Goal: Transaction & Acquisition: Purchase product/service

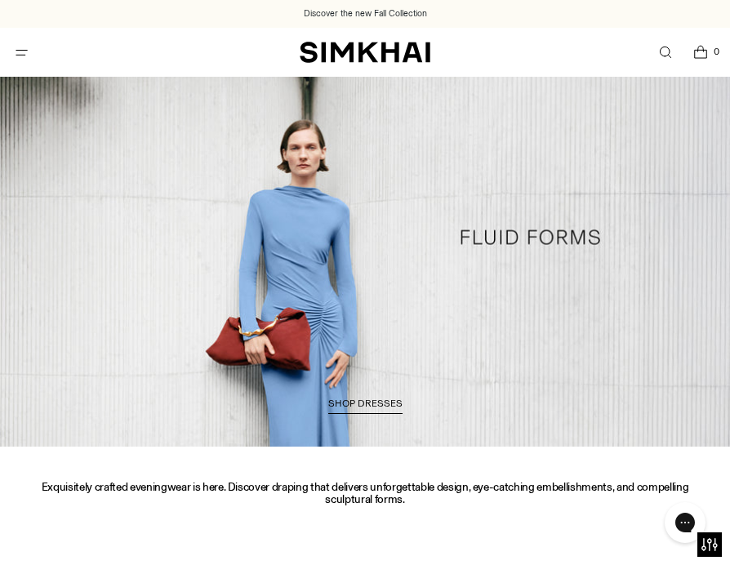
click at [25, 50] on button "Open menu modal" at bounding box center [21, 52] width 33 height 33
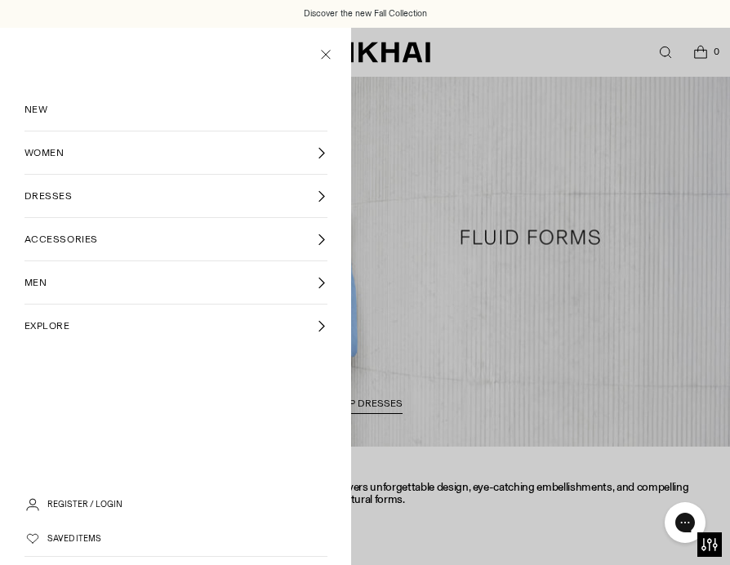
click at [224, 205] on link "DRESSES" at bounding box center [176, 196] width 303 height 42
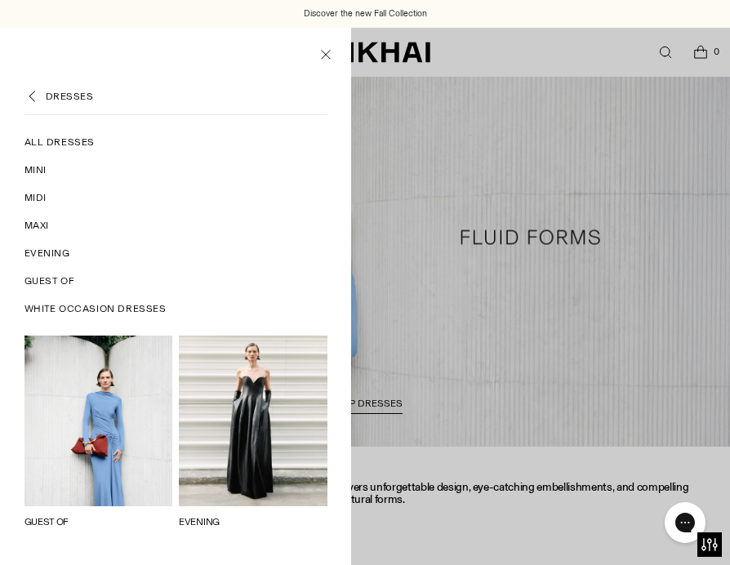
click at [54, 254] on span "Evening" at bounding box center [48, 253] width 46 height 15
click at [43, 225] on span "Maxi" at bounding box center [37, 225] width 25 height 15
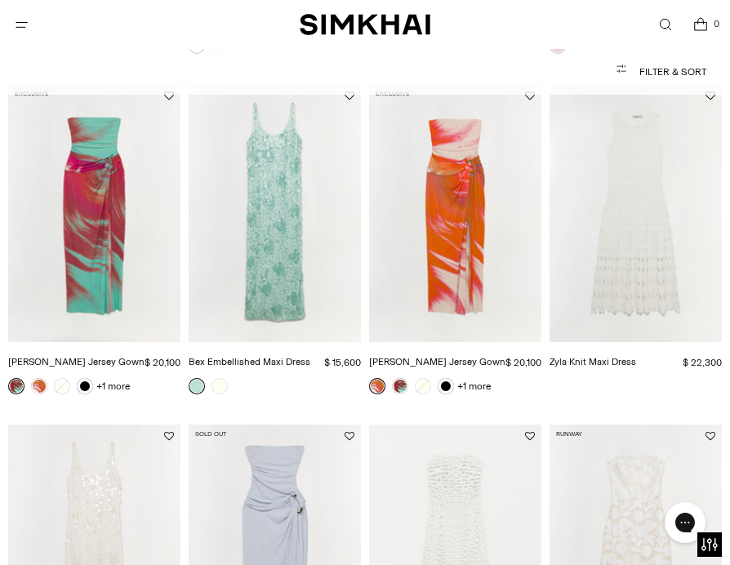
scroll to position [1501, 0]
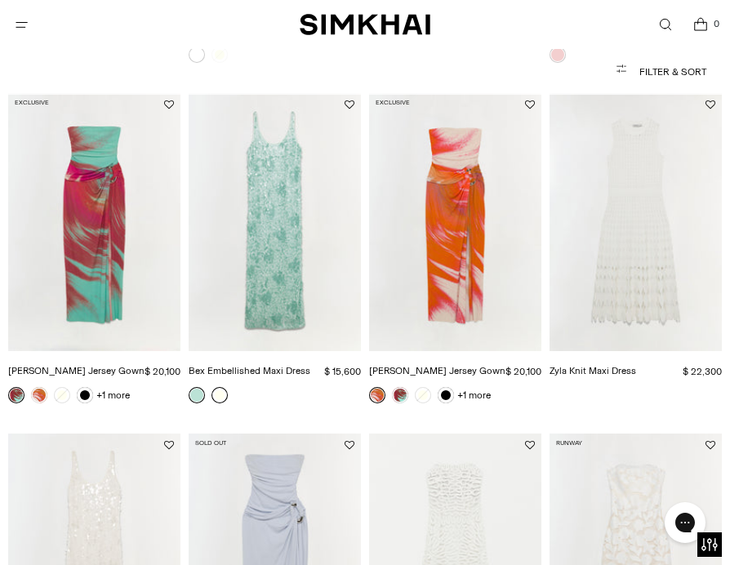
click at [217, 387] on link at bounding box center [220, 395] width 16 height 16
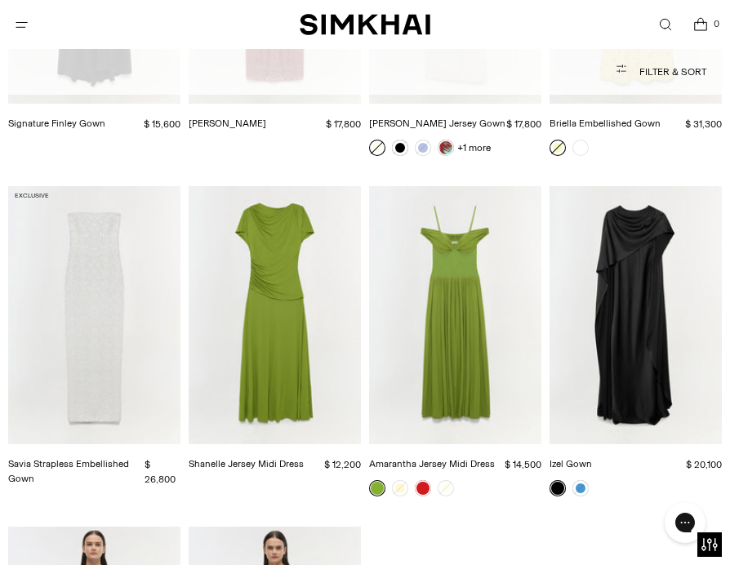
scroll to position [2800, 0]
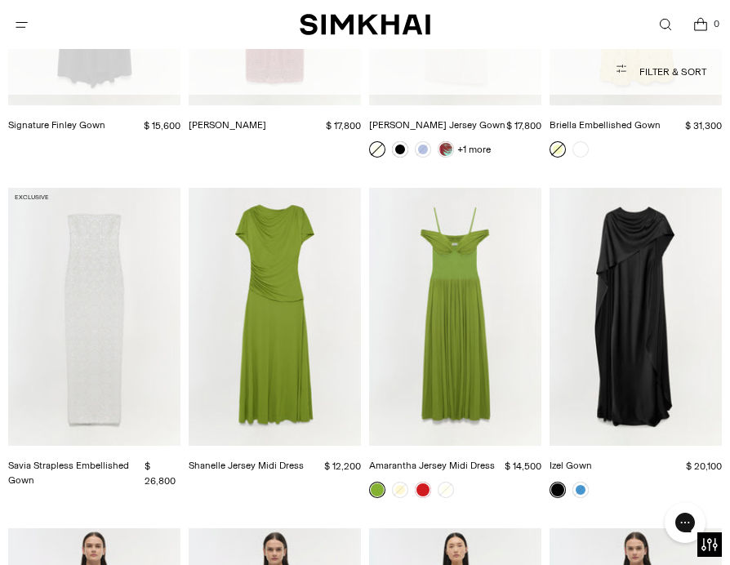
click at [0, 0] on img "Amarantha Jersey Midi Dress" at bounding box center [0, 0] width 0 height 0
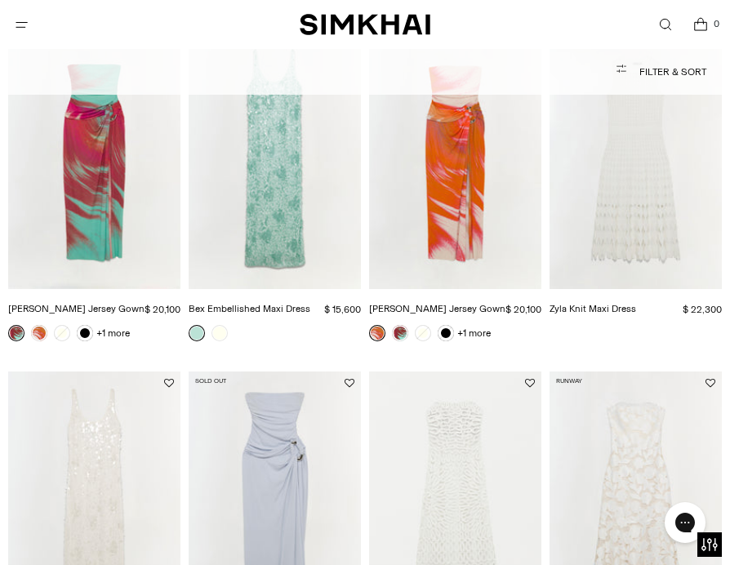
scroll to position [1560, 0]
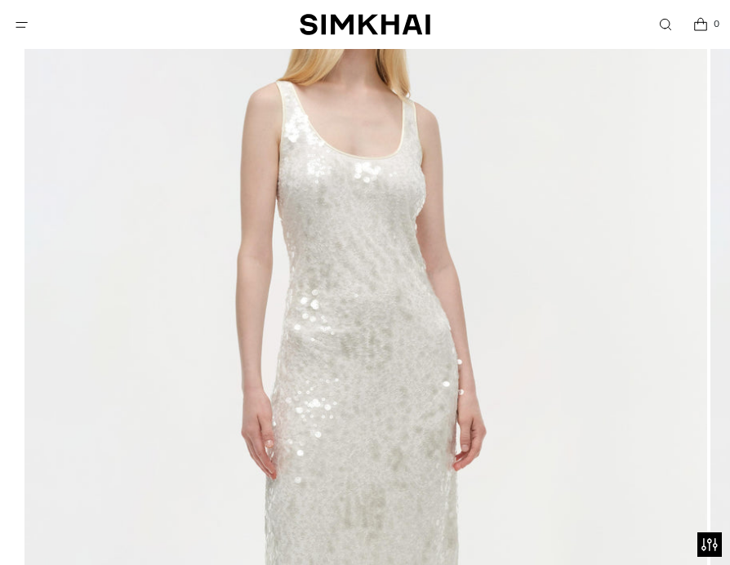
scroll to position [276, 0]
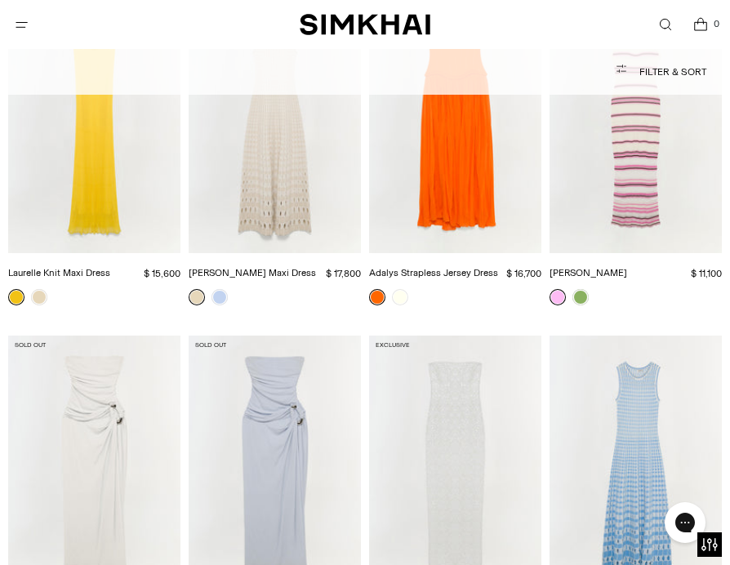
scroll to position [2299, 0]
